Goal: Task Accomplishment & Management: Manage account settings

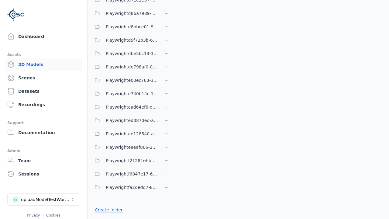
click at [107, 209] on link "Create folder" at bounding box center [109, 209] width 28 height 6
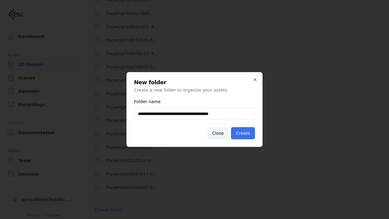
type input "**********"
click at [243, 133] on button "Create" at bounding box center [243, 133] width 24 height 12
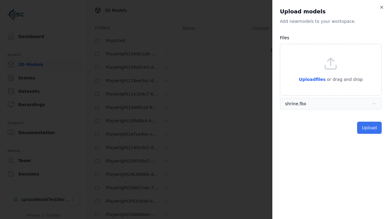
click at [369, 128] on button "Upload" at bounding box center [369, 127] width 25 height 12
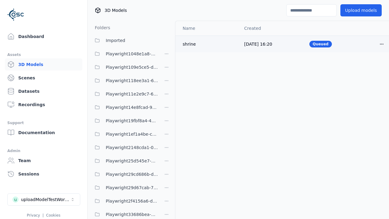
click at [381, 44] on html "Support Dashboard Assets 3D Models Scenes Datasets Recordings Support Documenta…" at bounding box center [194, 109] width 389 height 219
click at [368, 67] on div "Delete" at bounding box center [368, 68] width 36 height 10
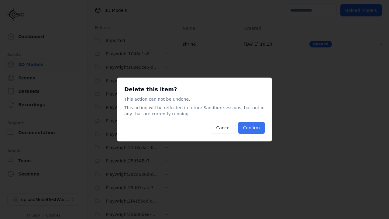
click at [252, 128] on button "Confirm" at bounding box center [251, 127] width 26 height 12
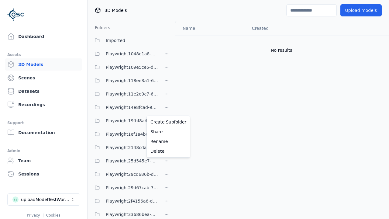
click at [166, 109] on html "Support Dashboard Assets 3D Models Scenes Datasets Recordings Support Documenta…" at bounding box center [194, 109] width 389 height 219
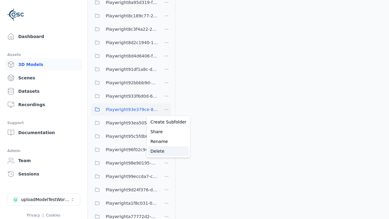
click at [166, 151] on div "Delete" at bounding box center [168, 151] width 41 height 10
